Goal: Task Accomplishment & Management: Use online tool/utility

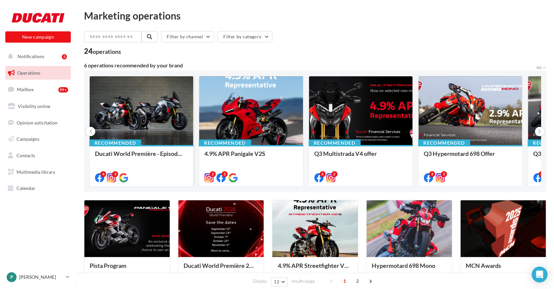
click at [126, 126] on div at bounding box center [142, 110] width 104 height 69
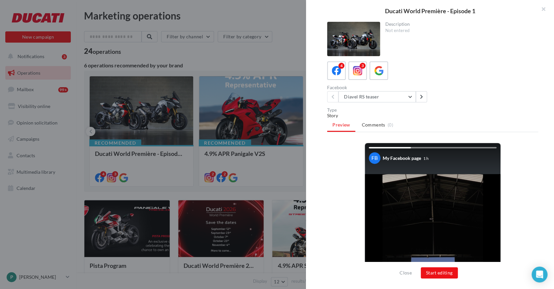
click at [251, 57] on div "Ducati World Première - Episode 1 Description Not entered 4 3 Facebook Diavel R…" at bounding box center [277, 144] width 554 height 289
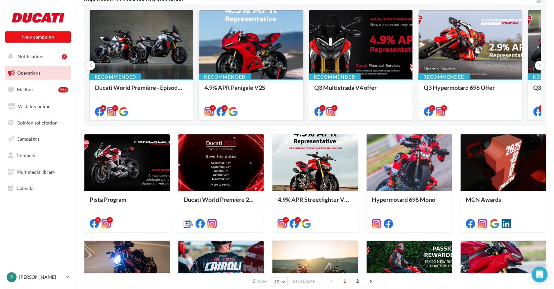
scroll to position [67, 0]
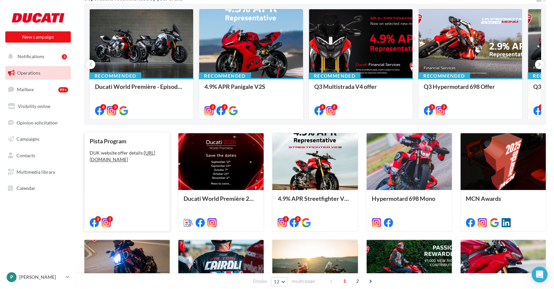
click at [115, 180] on div "Pista Program DUK website offer details: [URL][DOMAIN_NAME]" at bounding box center [127, 182] width 75 height 88
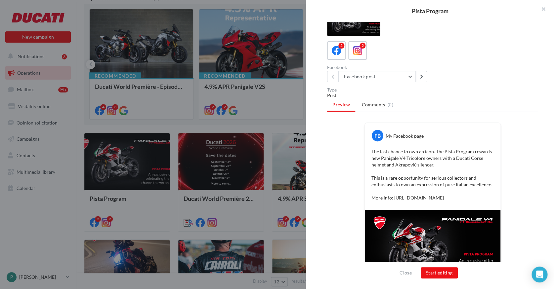
scroll to position [15, 0]
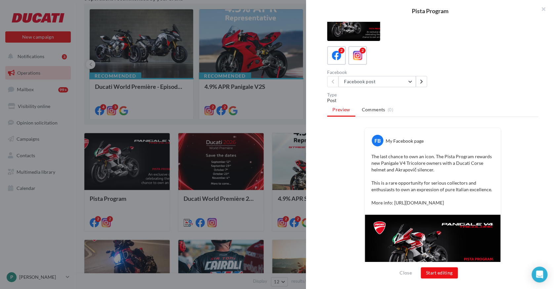
click at [259, 125] on div at bounding box center [277, 144] width 554 height 289
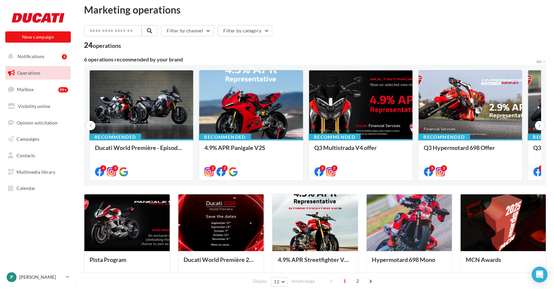
scroll to position [0, 0]
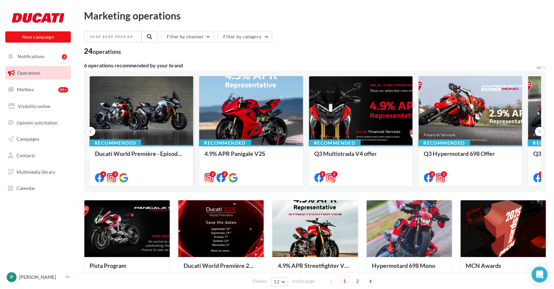
click at [149, 136] on div at bounding box center [142, 110] width 104 height 69
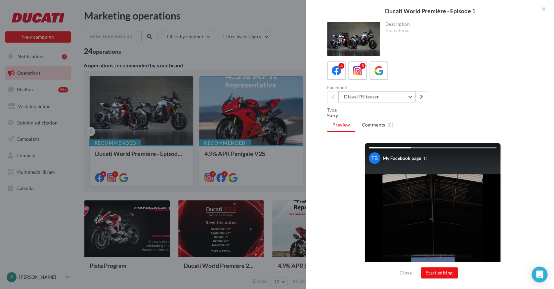
click at [411, 97] on button "Diavel RS teaser" at bounding box center [376, 96] width 77 height 11
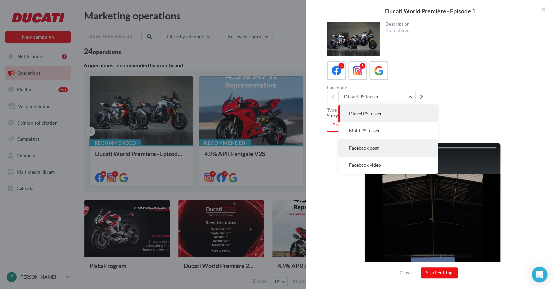
click at [381, 148] on button "Facebook post" at bounding box center [387, 148] width 99 height 17
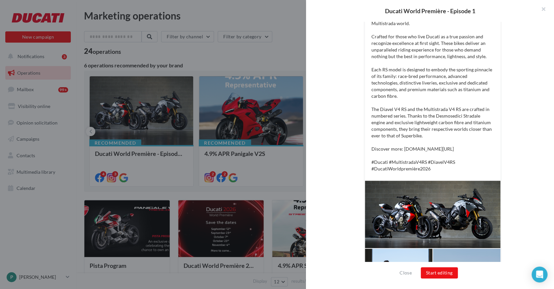
scroll to position [184, 0]
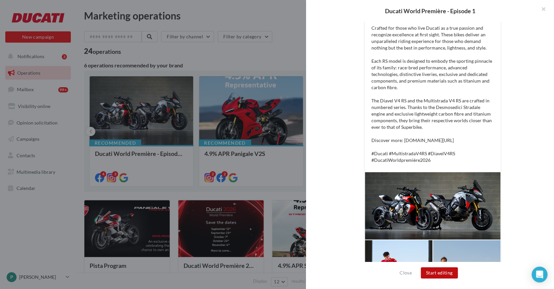
click at [434, 269] on button "Start editing" at bounding box center [439, 273] width 37 height 11
